Goal: Task Accomplishment & Management: Use online tool/utility

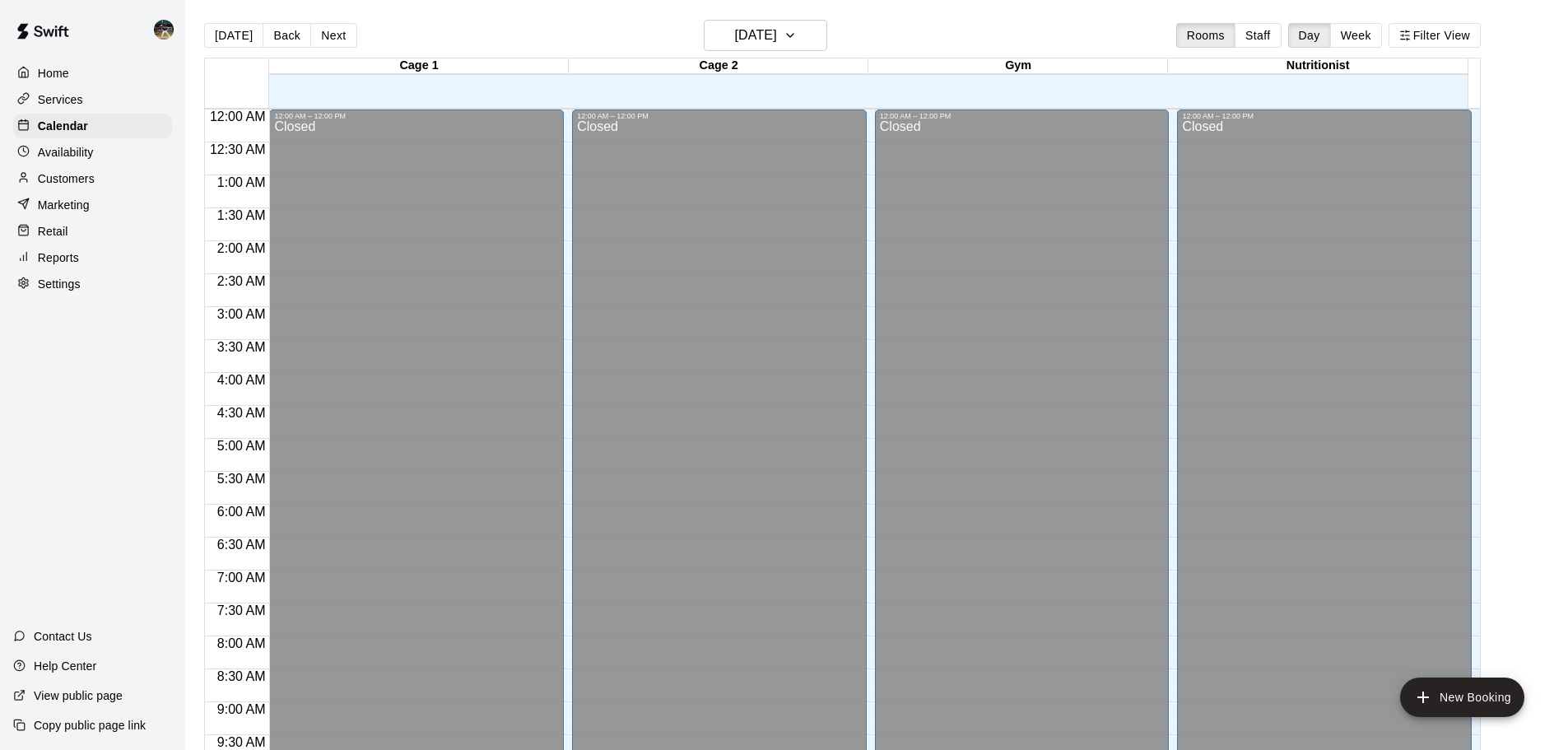
scroll to position [872, 0]
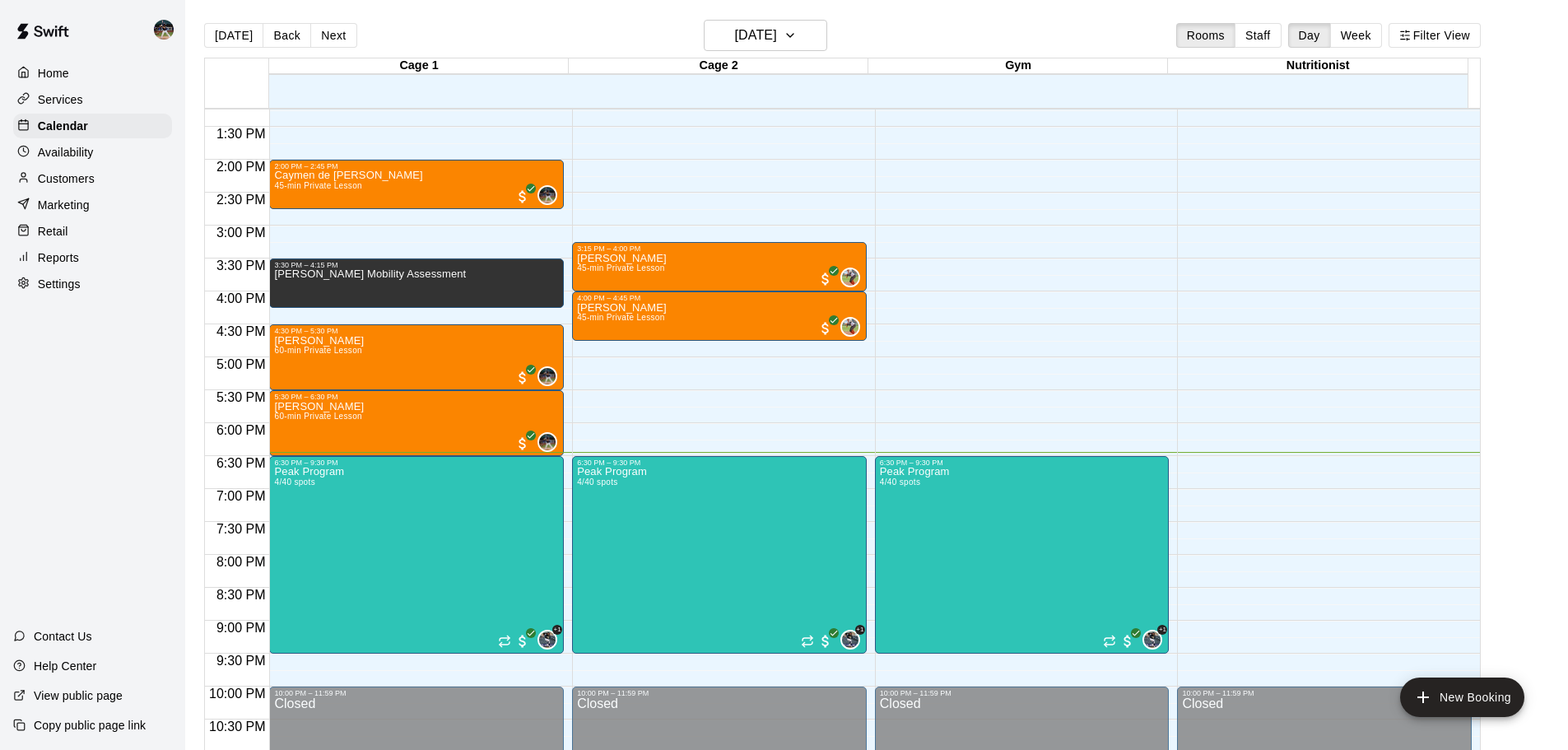
drag, startPoint x: 0, startPoint y: 0, endPoint x: 58, endPoint y: 264, distance: 270.3
click at [58, 264] on p "Reports" at bounding box center [58, 257] width 41 height 16
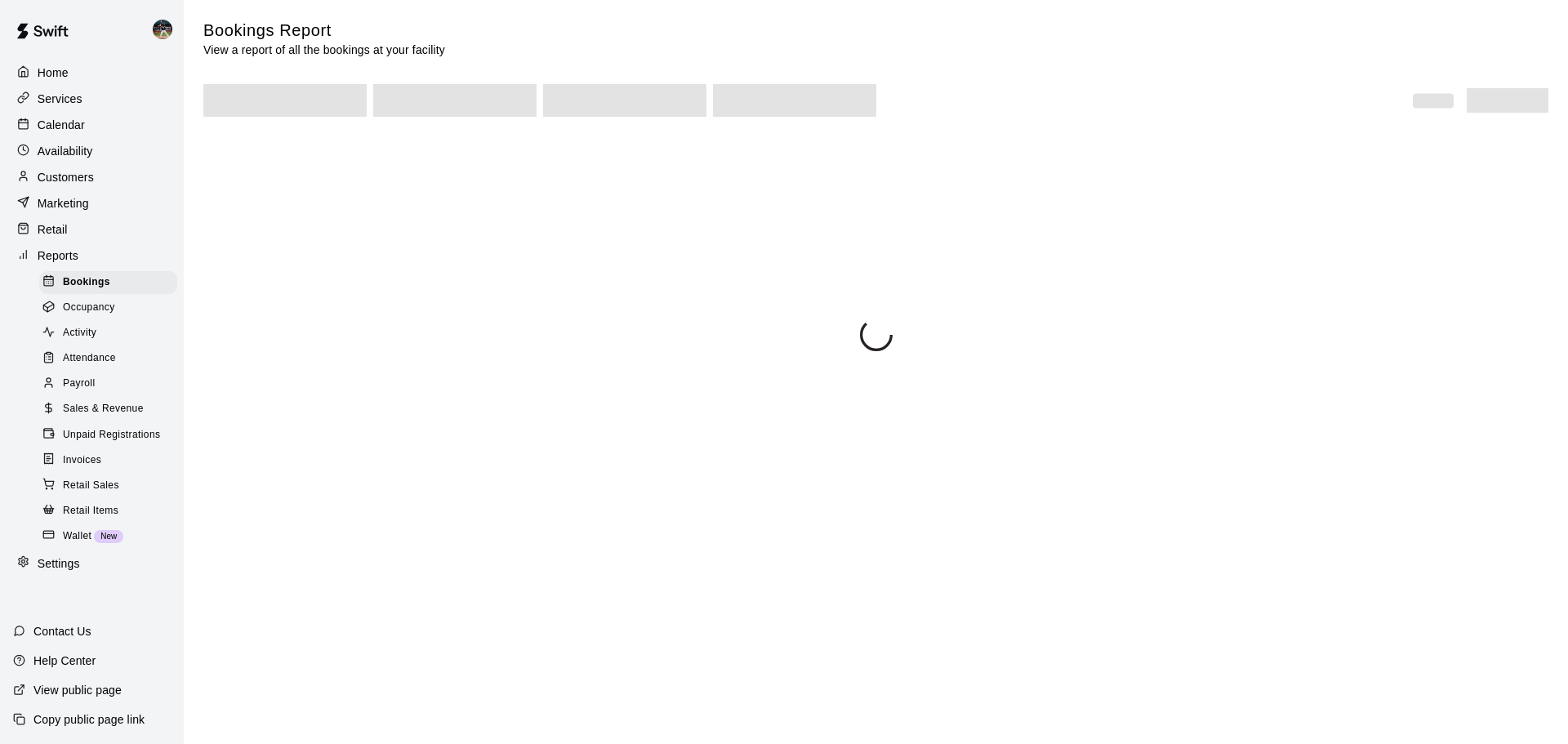
click at [110, 412] on div "Sales & Revenue" at bounding box center [107, 408] width 138 height 23
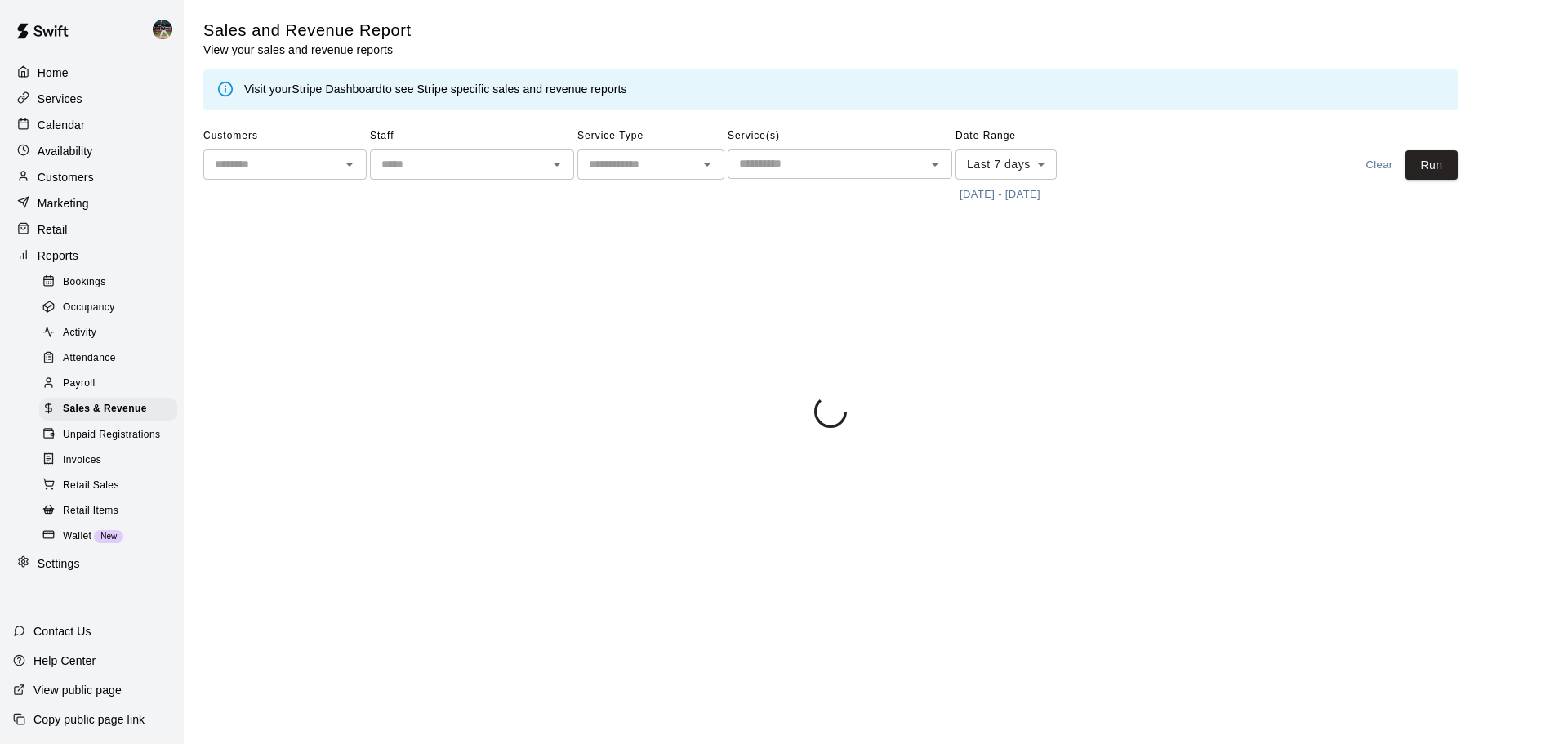
click at [997, 183] on button "[DATE] - [DATE]" at bounding box center [1000, 194] width 89 height 25
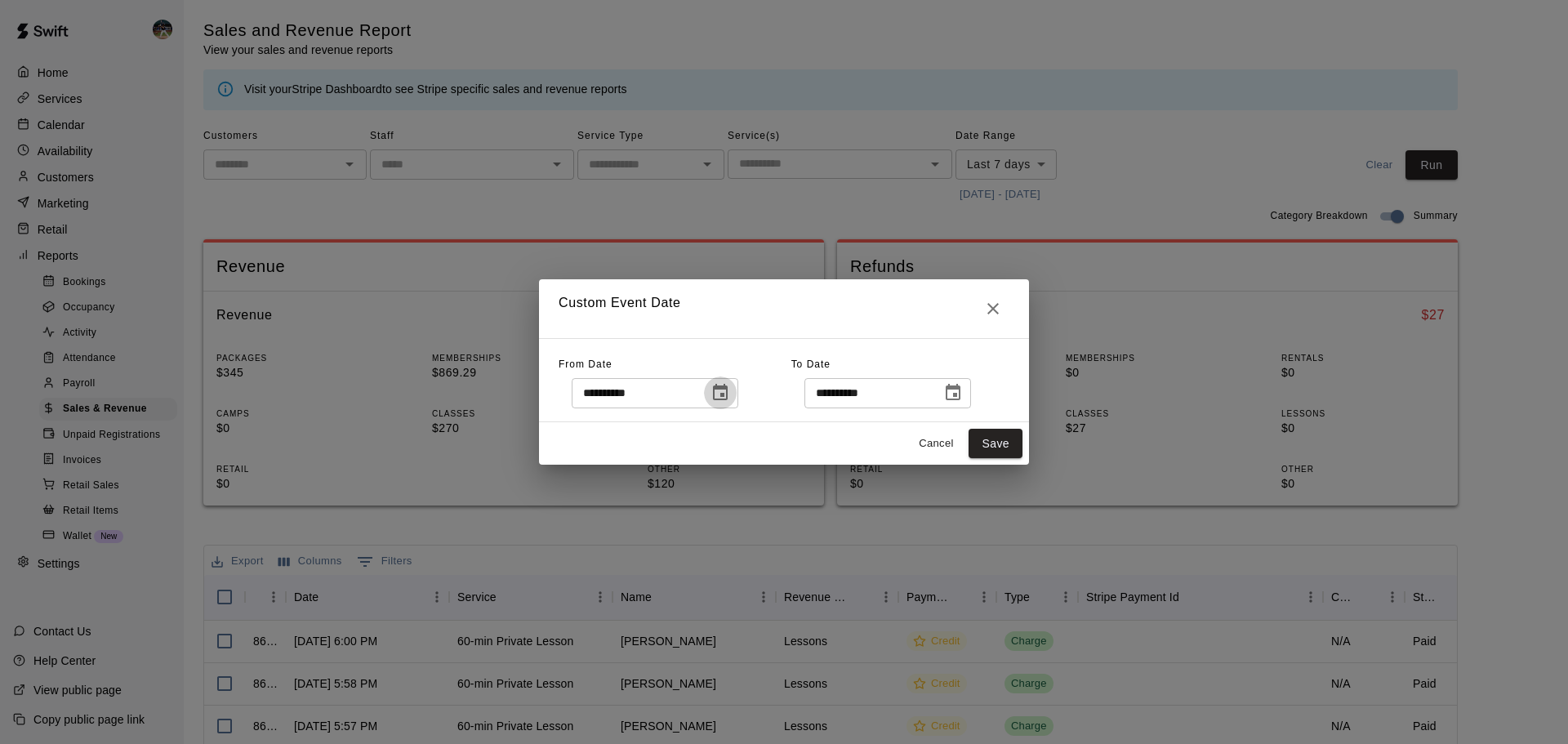
click at [730, 391] on icon "Choose date, selected date is Oct 3, 2025" at bounding box center [720, 392] width 19 height 19
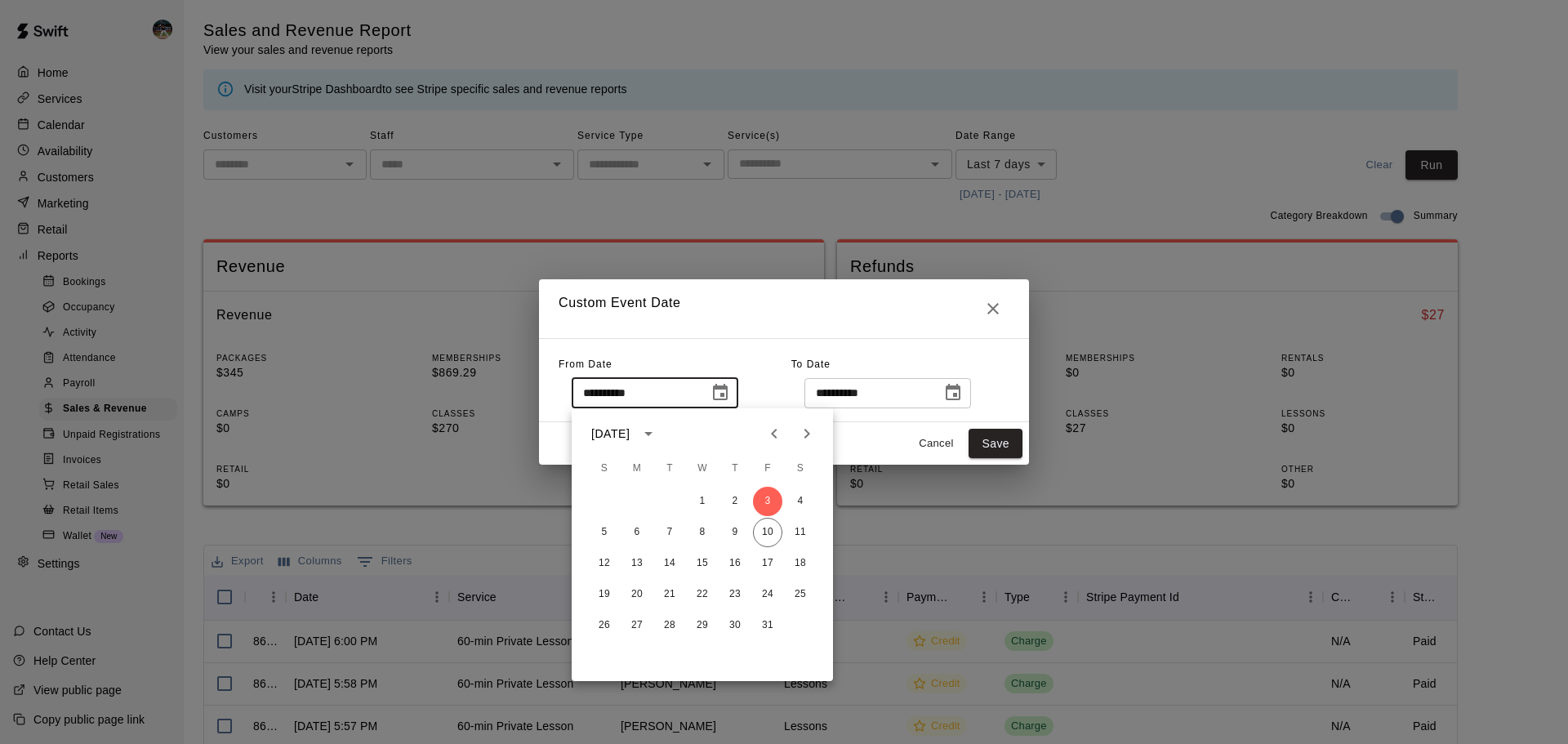
click at [783, 544] on div "5 6 7 8 9 10 11" at bounding box center [702, 532] width 261 height 30
click at [770, 537] on button "10" at bounding box center [767, 532] width 30 height 30
type input "**********"
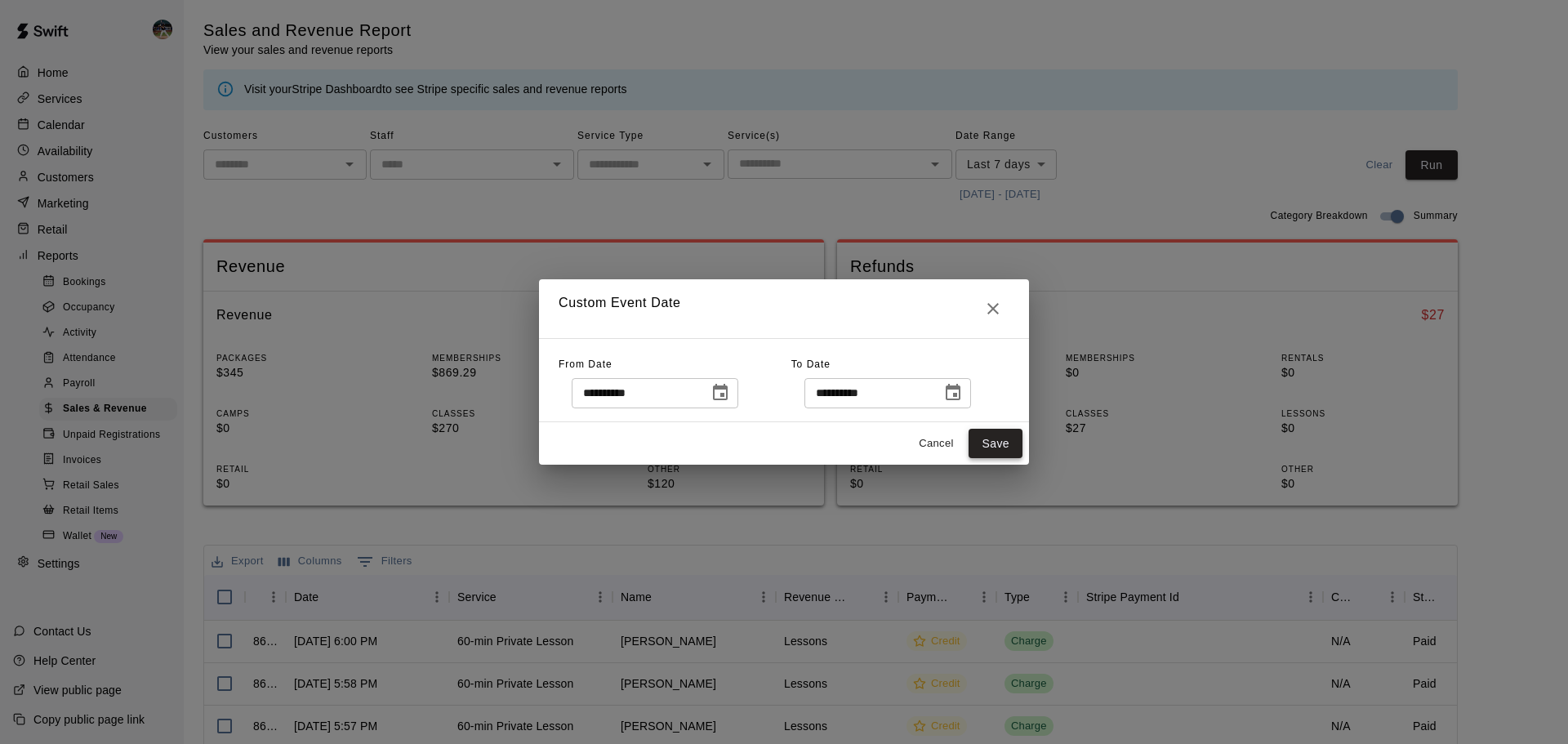
click at [991, 441] on button "Save" at bounding box center [995, 444] width 54 height 30
type input "******"
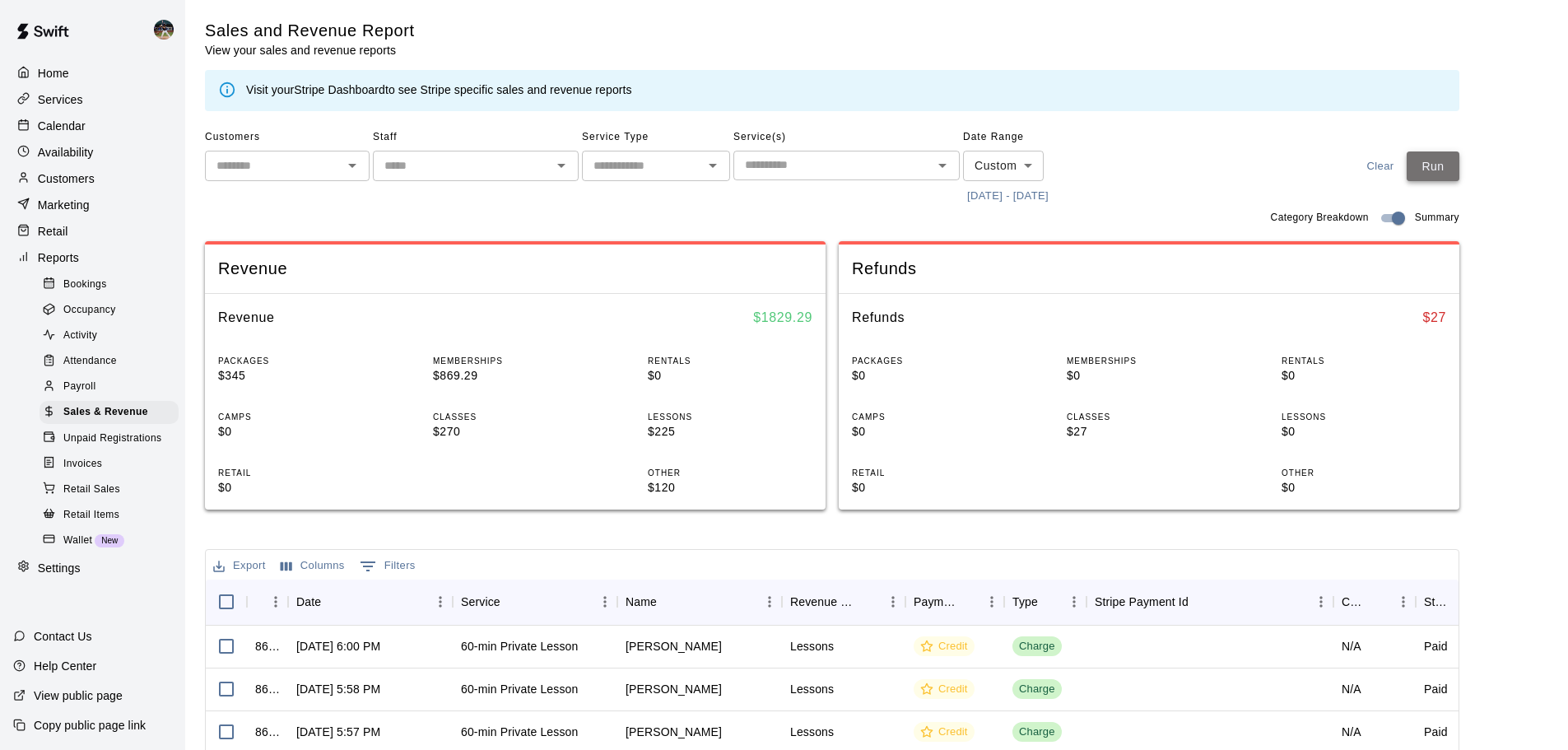
click at [1437, 162] on button "Run" at bounding box center [1433, 167] width 53 height 31
click at [100, 121] on div "Calendar" at bounding box center [92, 125] width 159 height 25
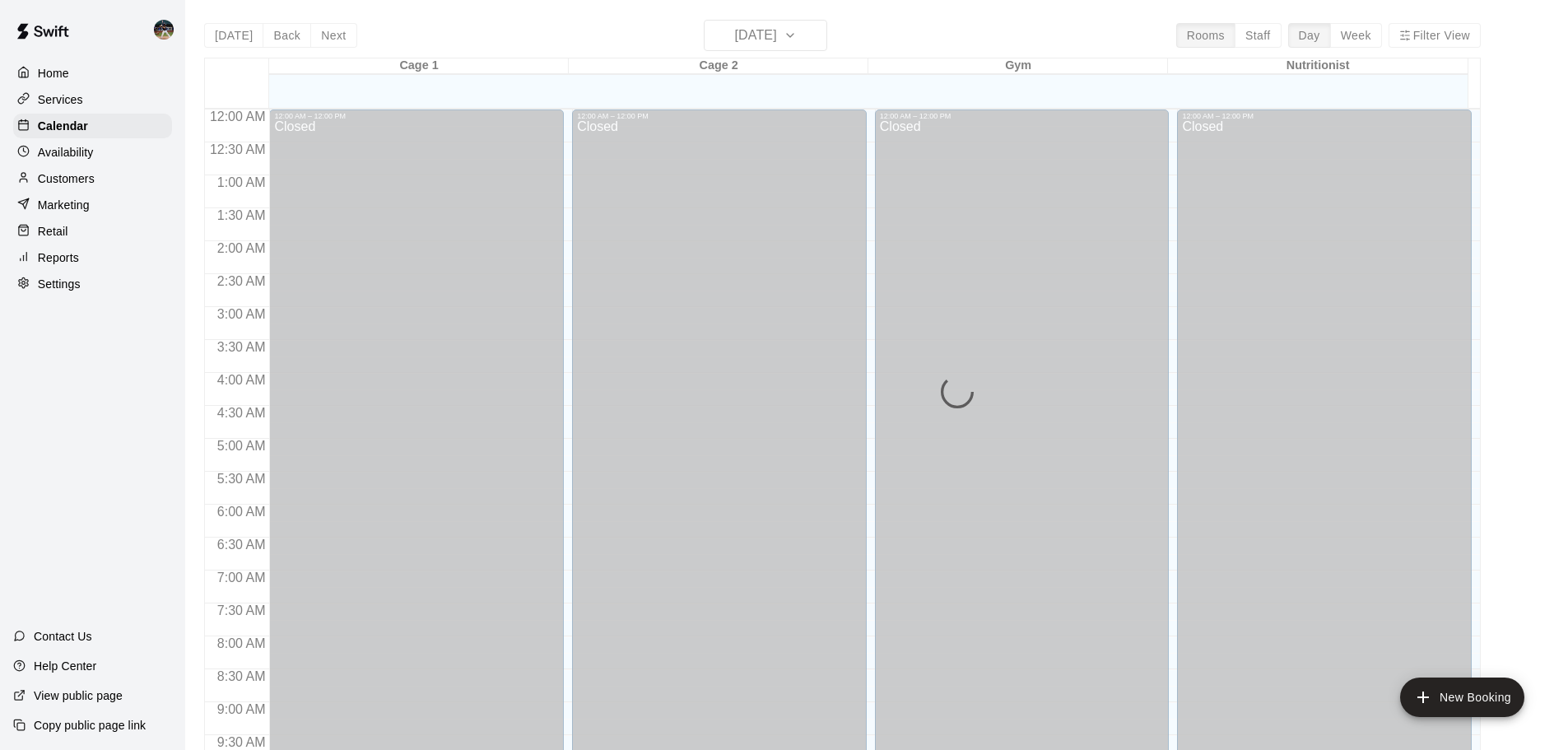
scroll to position [872, 0]
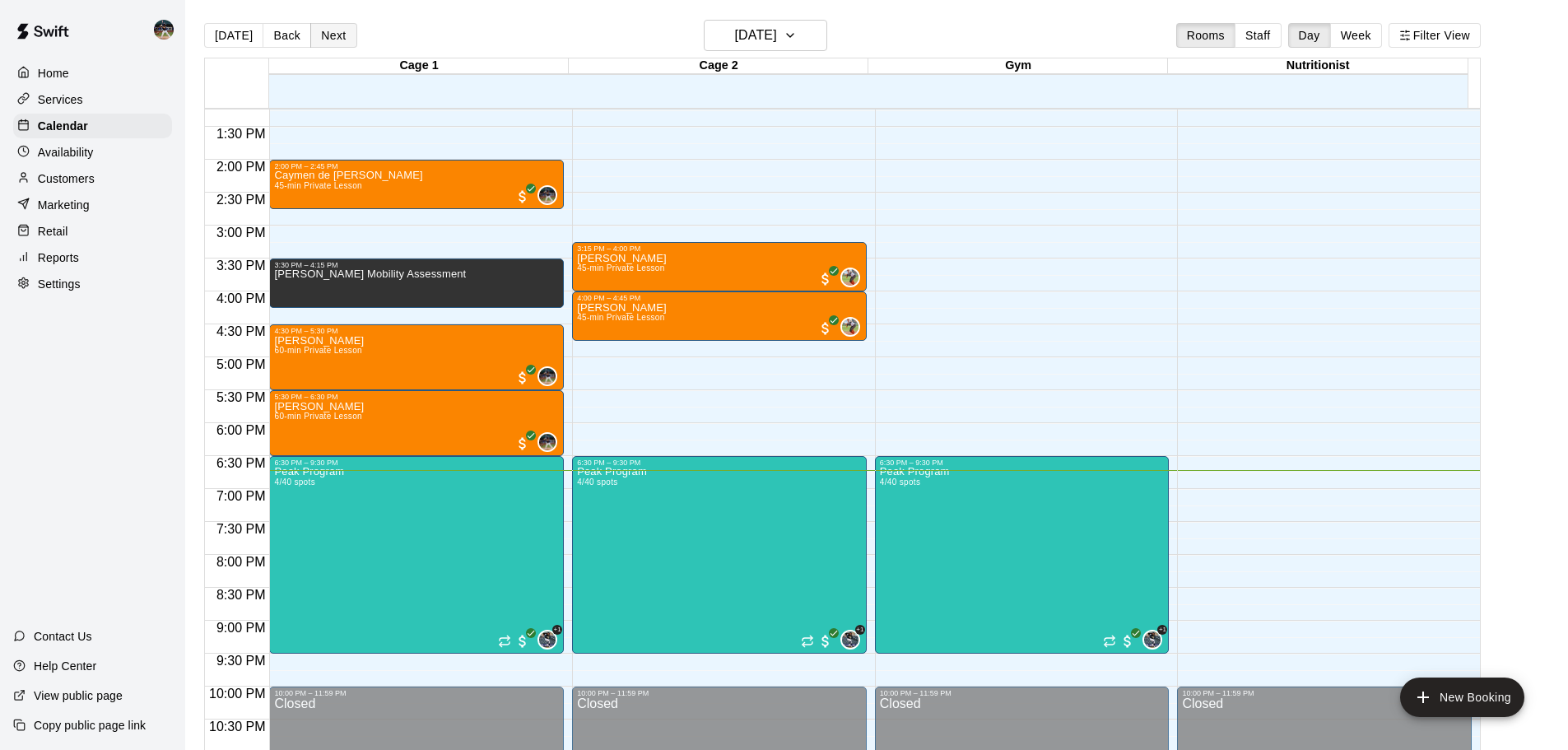
click at [321, 32] on button "Next" at bounding box center [333, 35] width 46 height 25
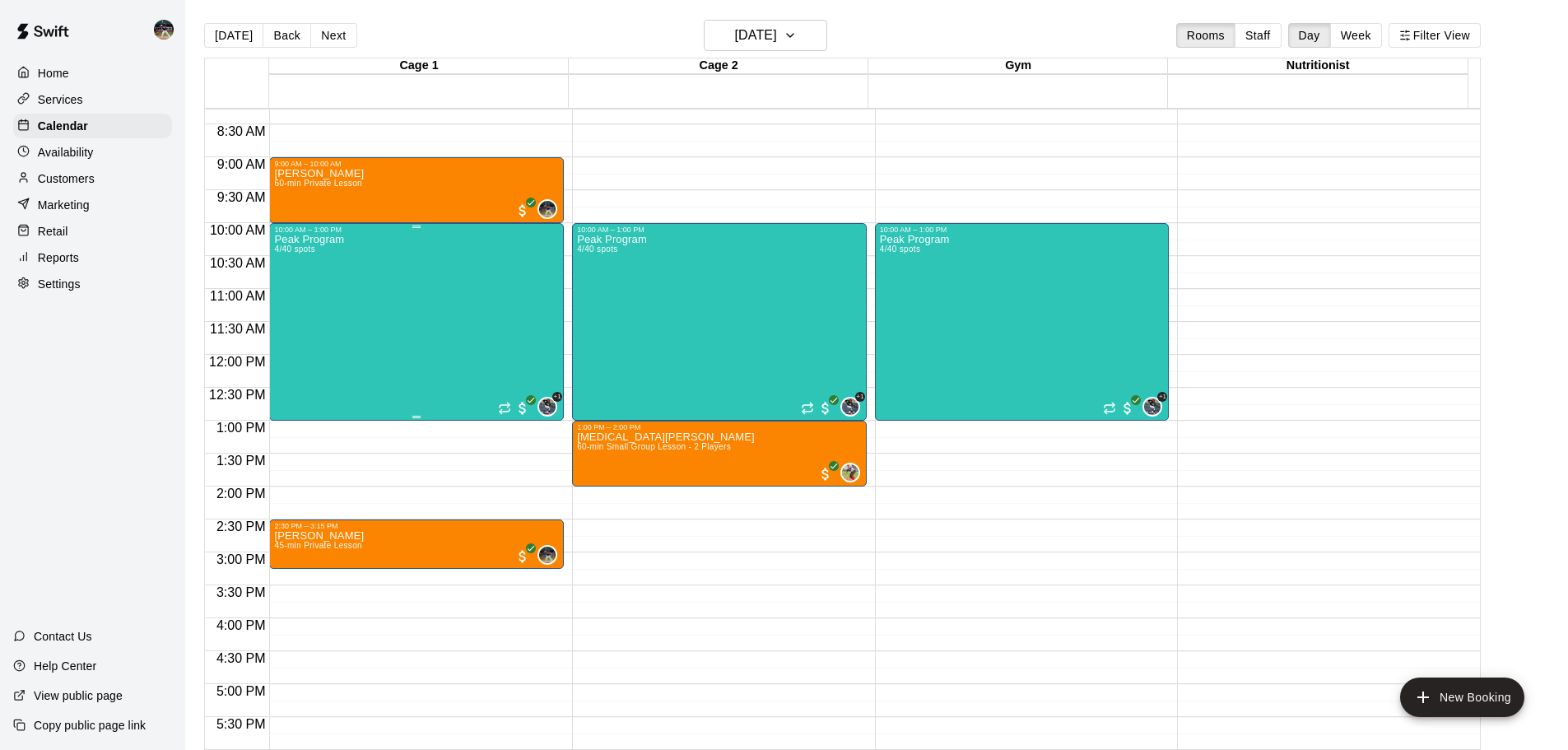
scroll to position [542, 0]
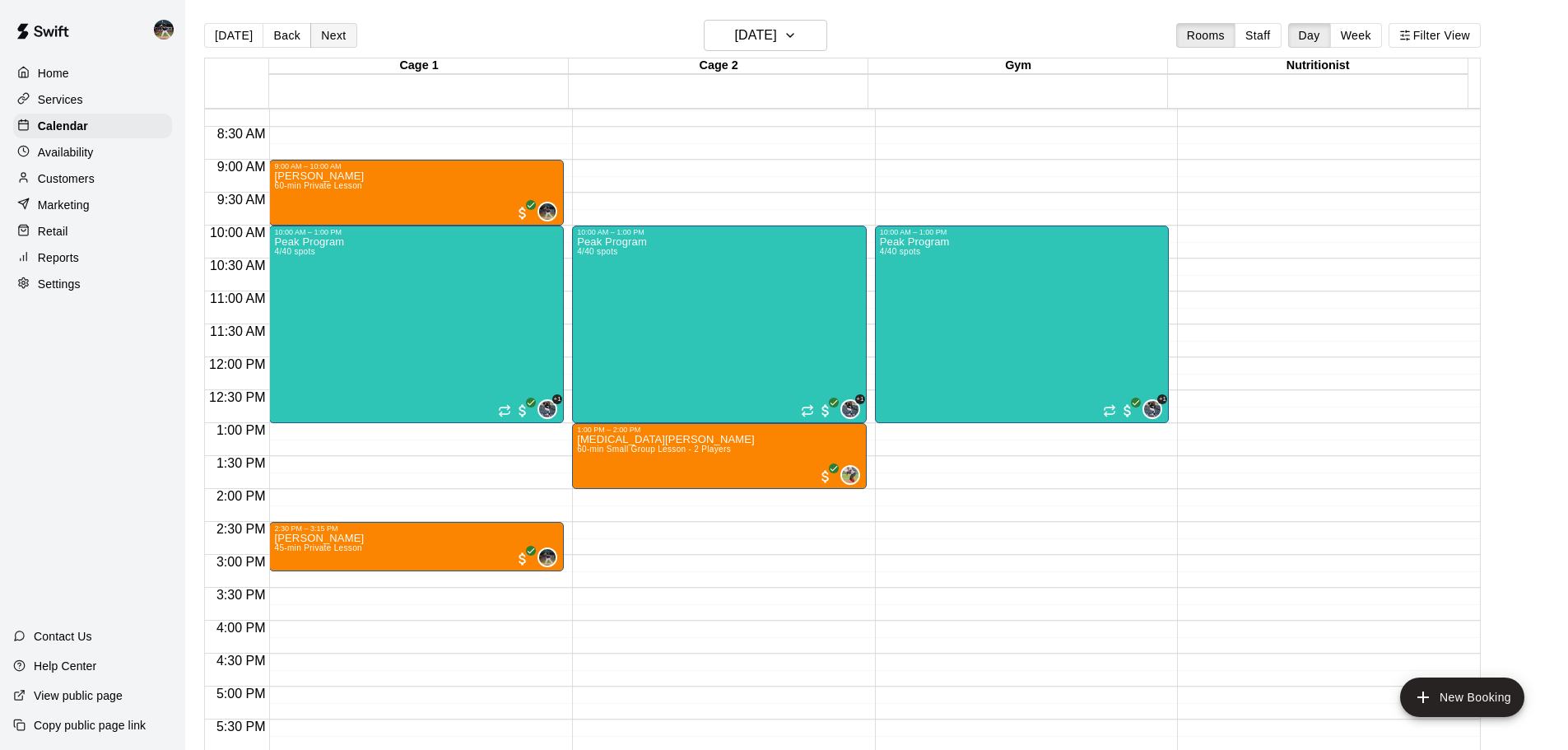
click at [330, 36] on button "Next" at bounding box center [333, 35] width 46 height 25
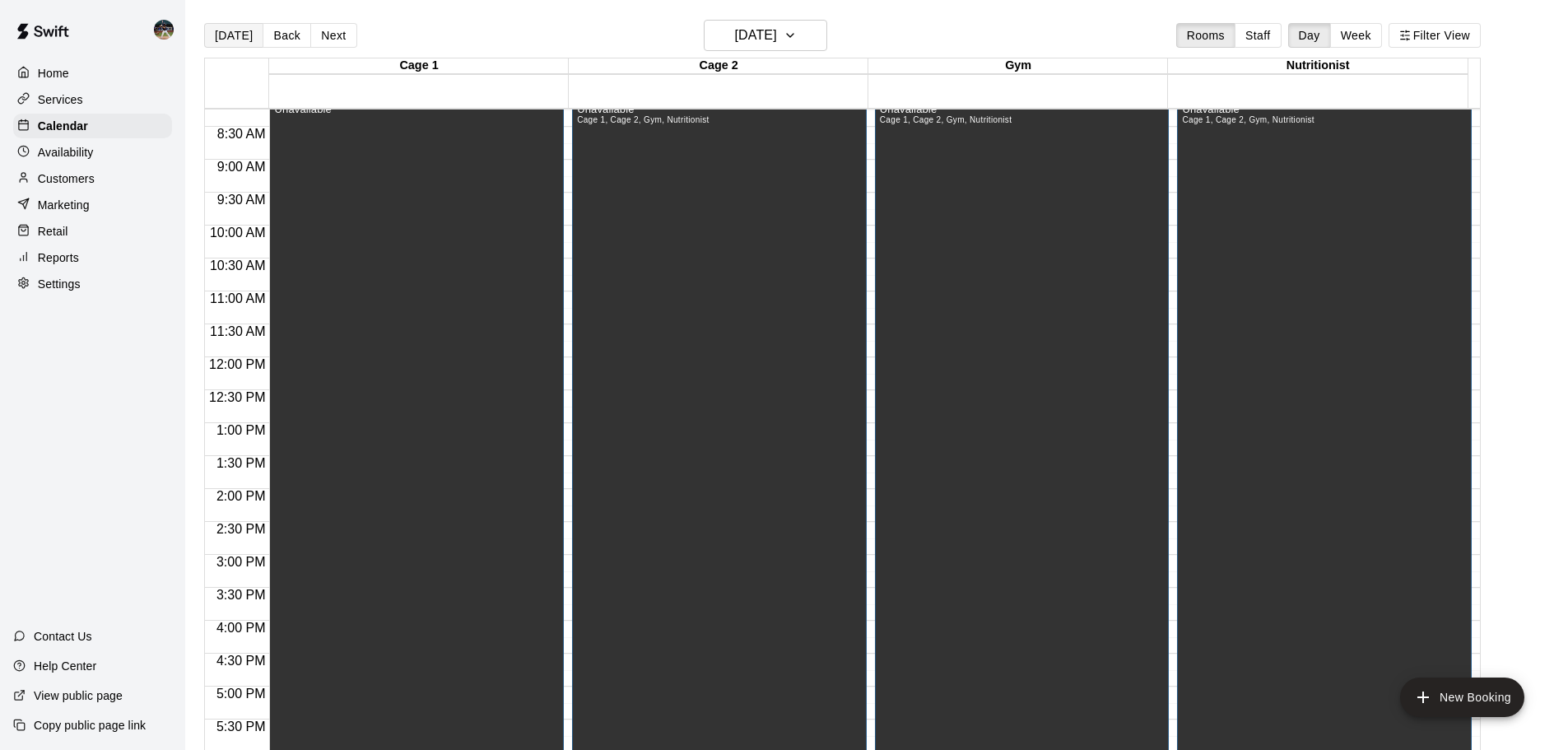
click at [236, 29] on button "[DATE]" at bounding box center [234, 35] width 60 height 25
